Goal: Consume media (video, audio): Consume media (video, audio)

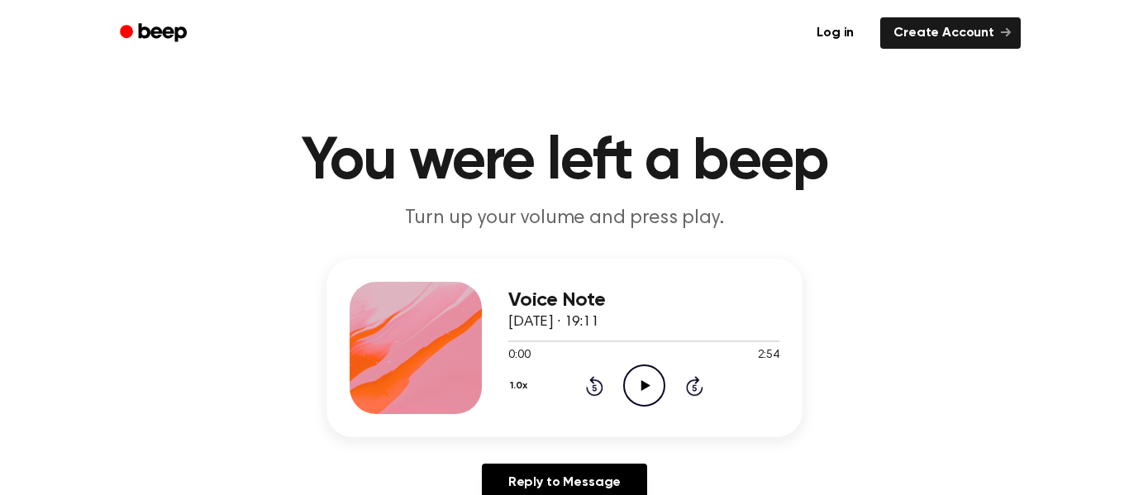
click at [638, 384] on icon "Play Audio" at bounding box center [644, 386] width 42 height 42
click at [660, 382] on icon "Pause Audio" at bounding box center [644, 386] width 42 height 42
click at [649, 381] on icon "Play Audio" at bounding box center [644, 386] width 42 height 42
click at [644, 373] on icon "Pause Audio" at bounding box center [644, 386] width 42 height 42
click at [644, 373] on icon "Play Audio" at bounding box center [644, 386] width 42 height 42
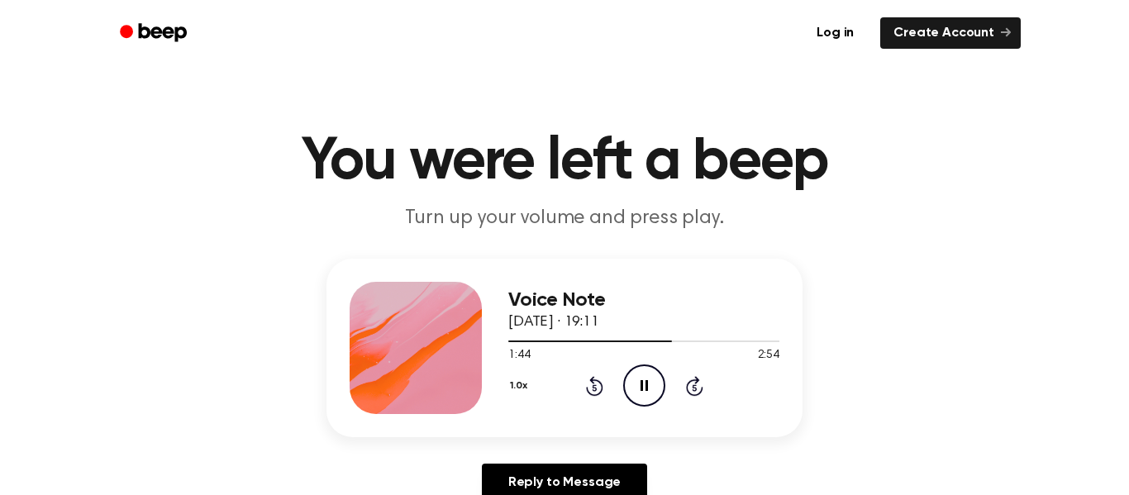
click at [644, 373] on icon "Pause Audio" at bounding box center [644, 386] width 42 height 42
click at [642, 381] on icon at bounding box center [645, 385] width 9 height 11
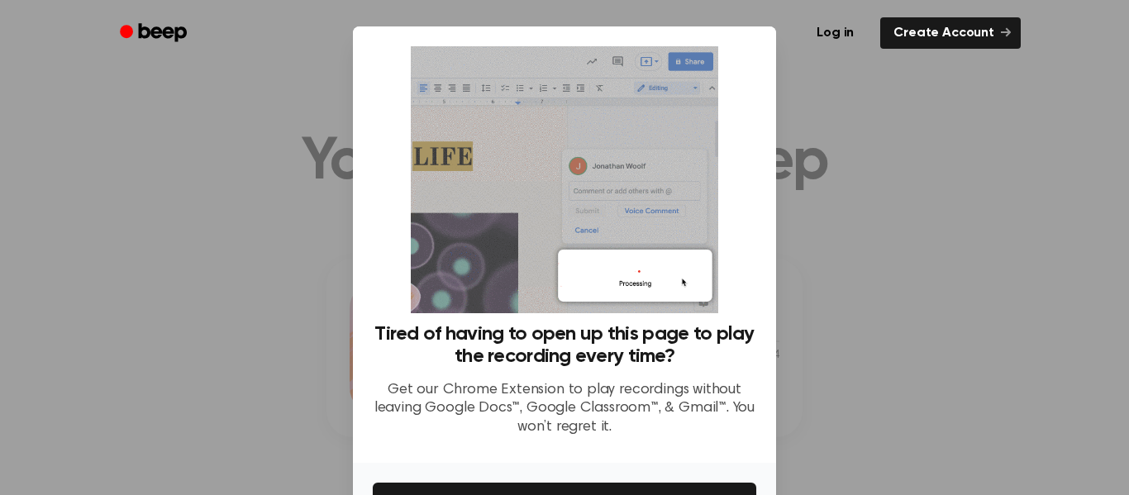
click at [940, 185] on div at bounding box center [564, 247] width 1129 height 495
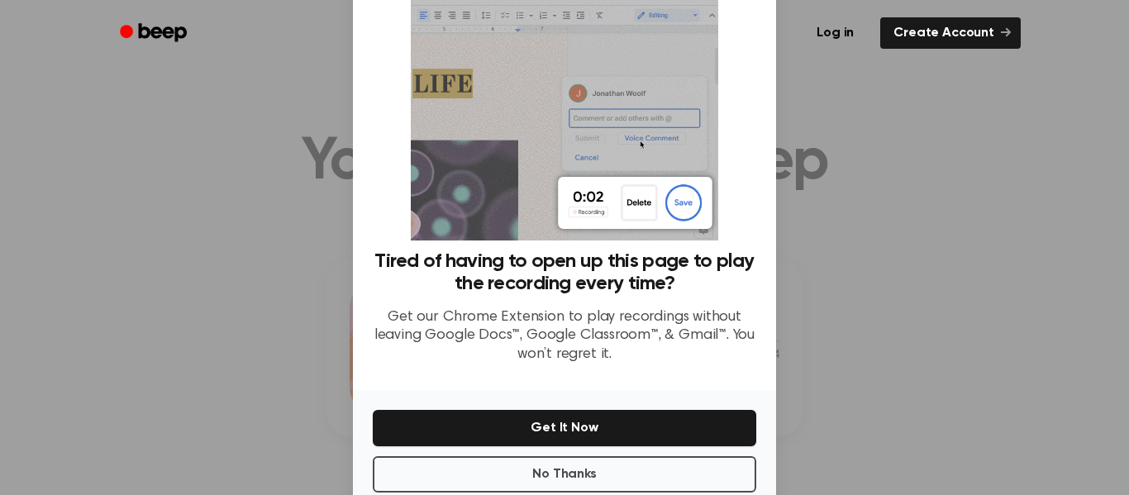
scroll to position [72, 0]
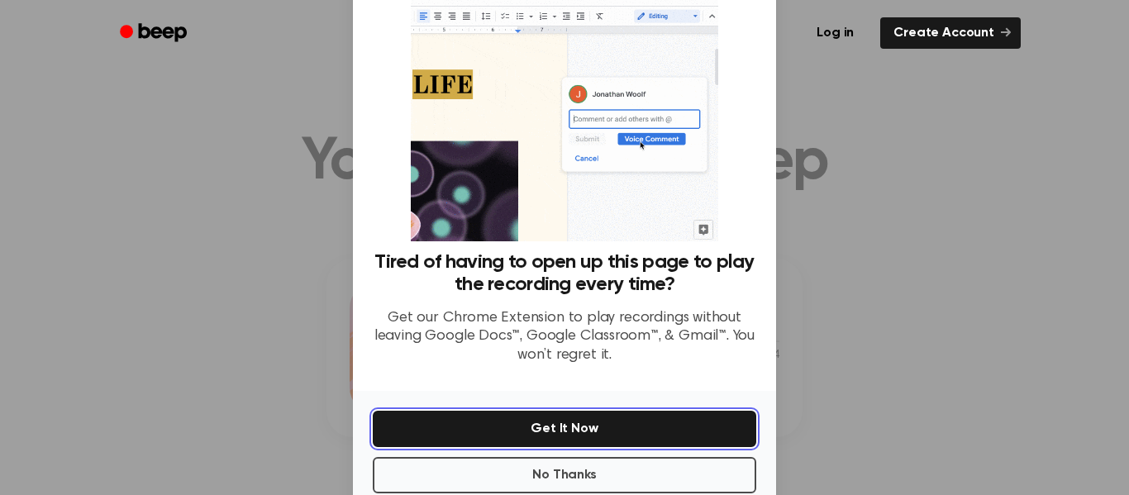
click at [625, 423] on button "Get It Now" at bounding box center [565, 429] width 384 height 36
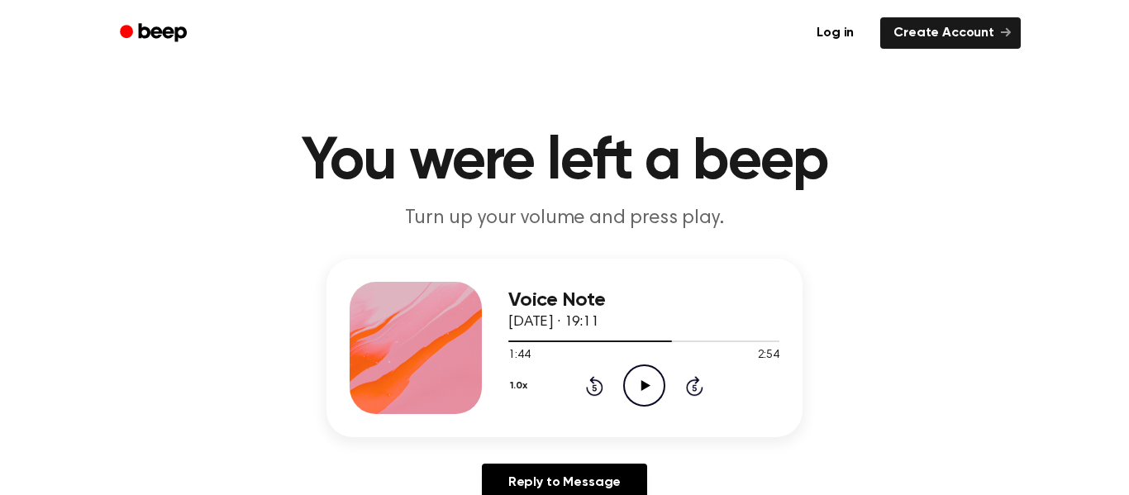
click at [641, 393] on icon "Play Audio" at bounding box center [644, 386] width 42 height 42
click at [636, 380] on icon "Pause Audio" at bounding box center [644, 386] width 42 height 42
click at [632, 384] on icon "Play Audio" at bounding box center [644, 386] width 42 height 42
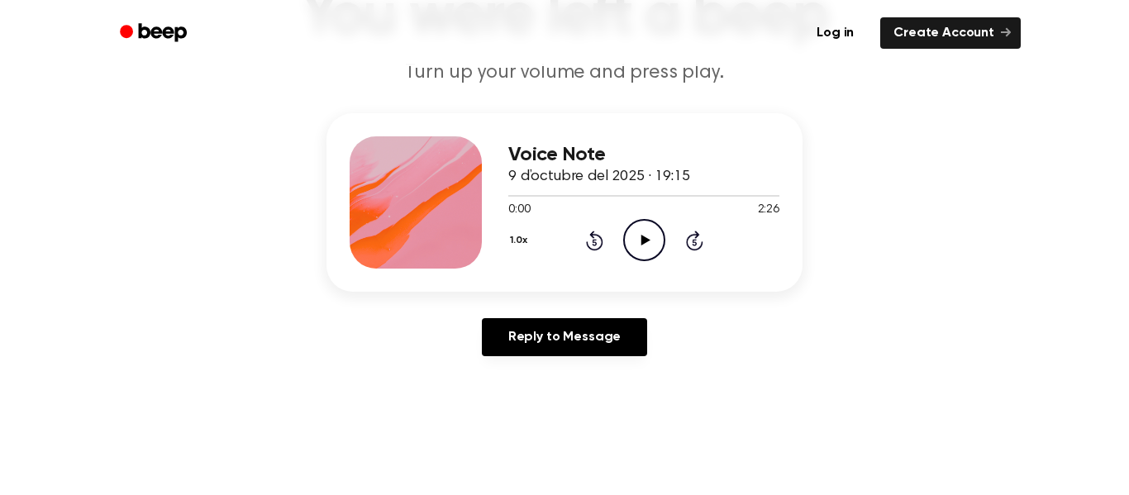
scroll to position [145, 0]
click at [642, 253] on icon "Play Audio" at bounding box center [644, 241] width 42 height 42
click at [591, 246] on icon "Rewind 5 seconds" at bounding box center [594, 241] width 18 height 21
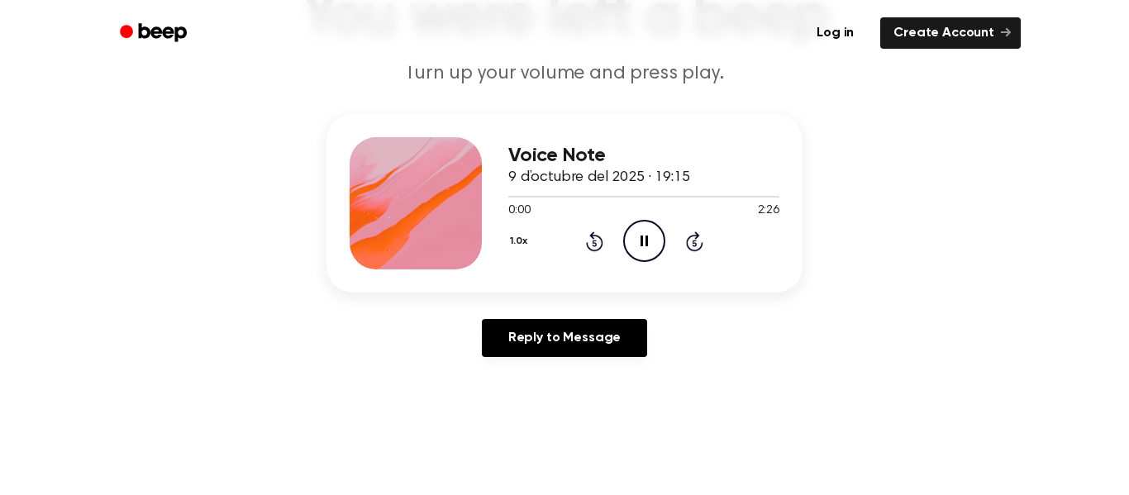
click at [591, 246] on icon "Rewind 5 seconds" at bounding box center [594, 241] width 18 height 21
click at [1076, 186] on div "Voice Note 9 d’octubre del 2025 · 19:15 0:01 2:26 Your browser does not support…" at bounding box center [564, 242] width 1089 height 256
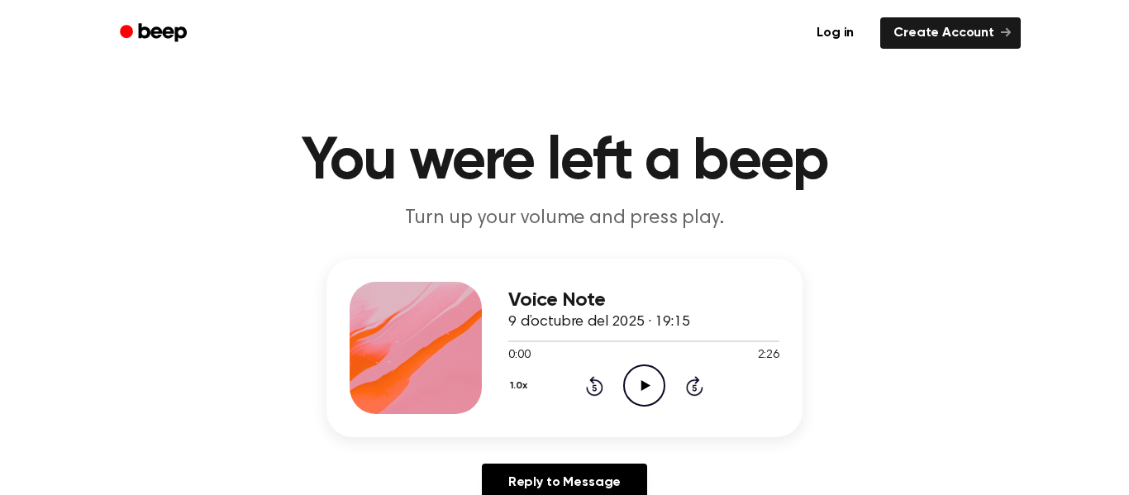
click at [647, 380] on icon "Play Audio" at bounding box center [644, 386] width 42 height 42
